Goal: Task Accomplishment & Management: Use online tool/utility

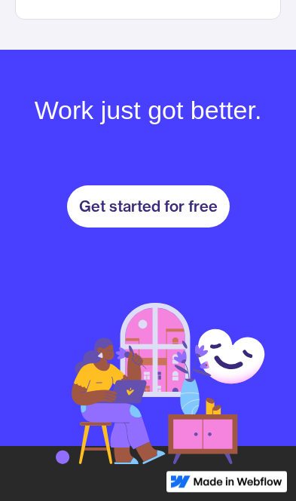
scroll to position [2594, 0]
click at [92, 200] on div "Get started for free" at bounding box center [148, 206] width 139 height 18
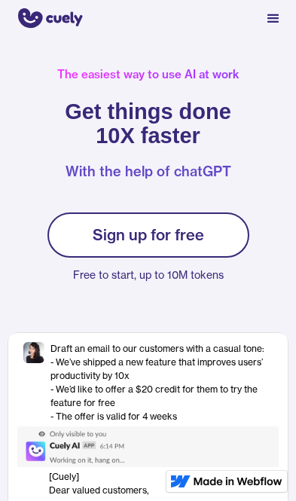
click at [274, 20] on div "menu" at bounding box center [273, 19] width 18 height 18
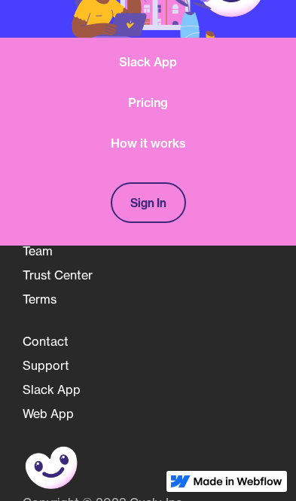
scroll to position [3133, 0]
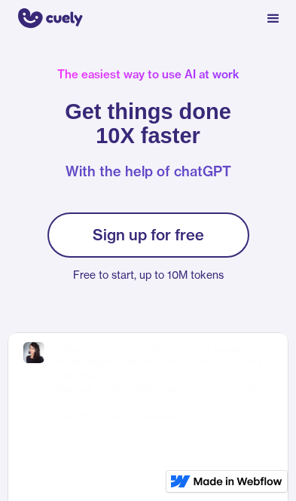
scroll to position [2982, 0]
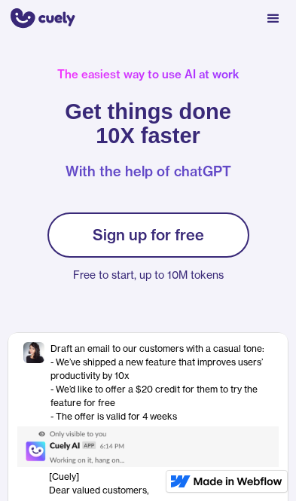
click at [276, 21] on div "menu" at bounding box center [273, 19] width 18 height 18
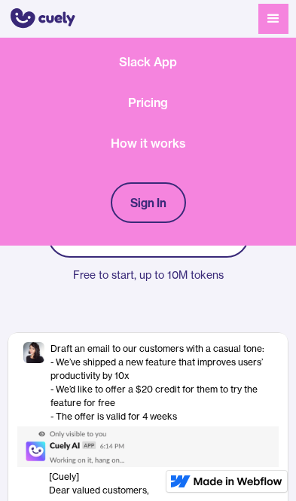
click at [241, 354] on div "Draft an email to our customers with a casual tone: - We’ve shipped a new featu…" at bounding box center [164, 382] width 228 height 81
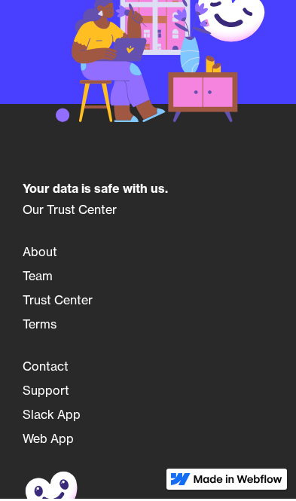
scroll to position [2934, 0]
